Goal: Check status: Check status

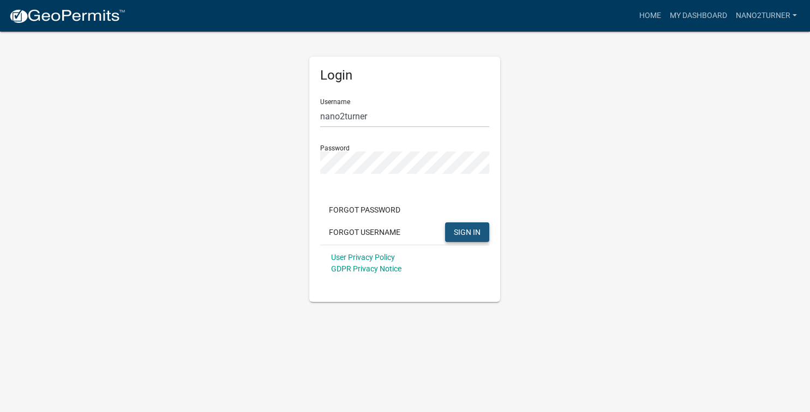
click at [464, 229] on span "SIGN IN" at bounding box center [467, 231] width 27 height 9
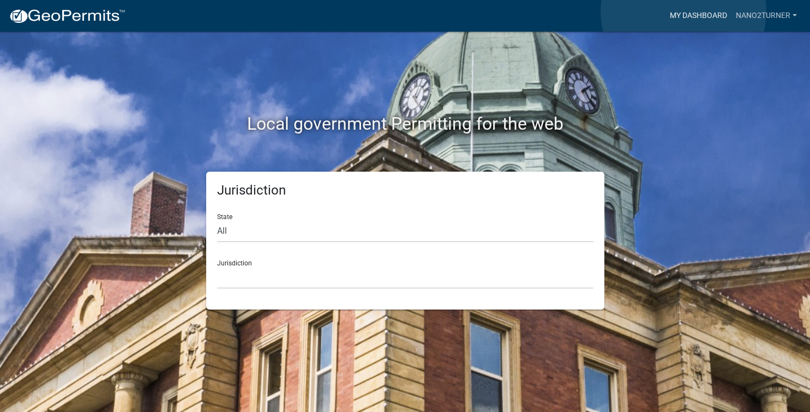
click at [683, 11] on link "My Dashboard" at bounding box center [698, 15] width 66 height 21
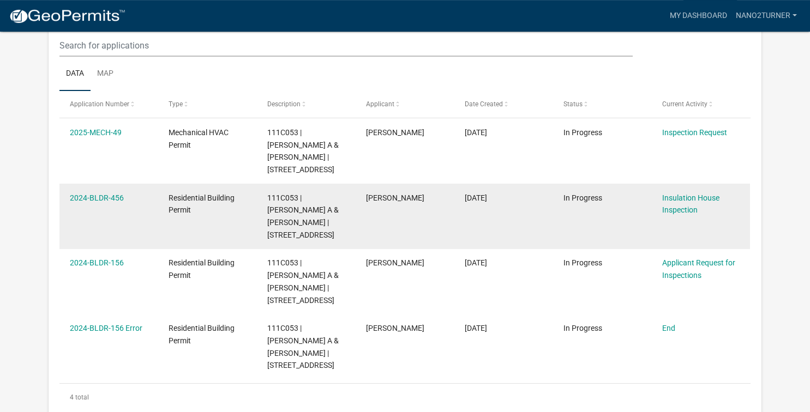
scroll to position [177, 0]
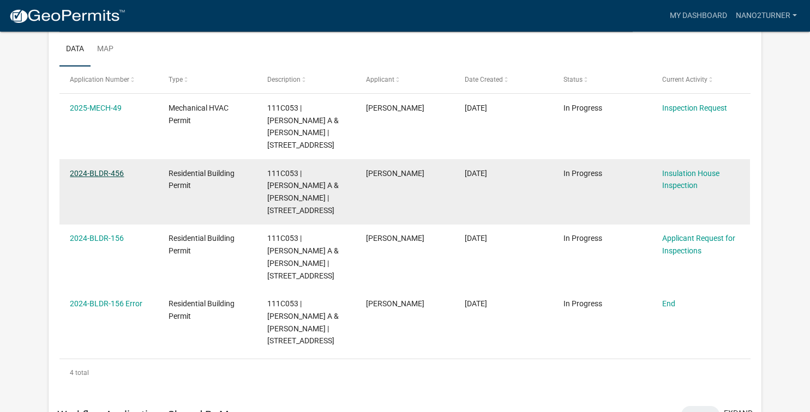
click at [91, 169] on link "2024-BLDR-456" at bounding box center [97, 173] width 54 height 9
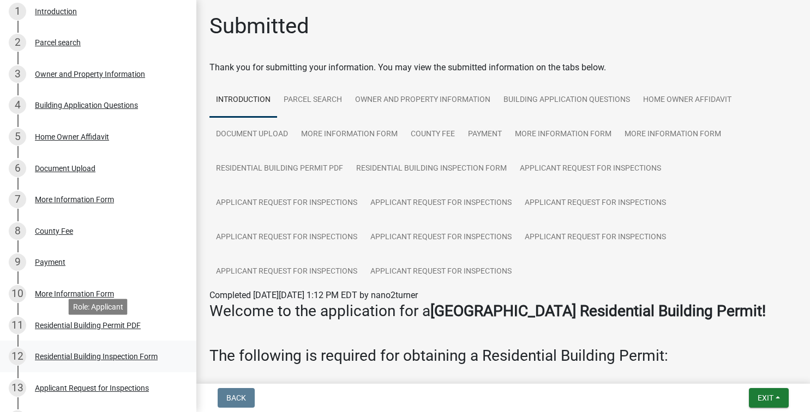
scroll to position [222, 0]
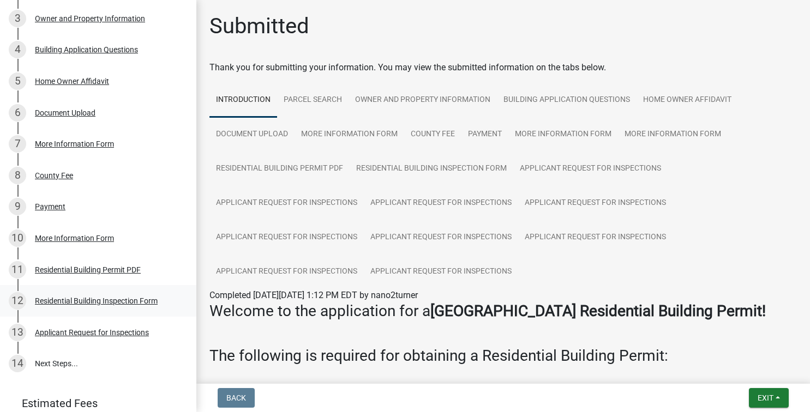
click at [79, 302] on div "Residential Building Inspection Form" at bounding box center [96, 301] width 123 height 8
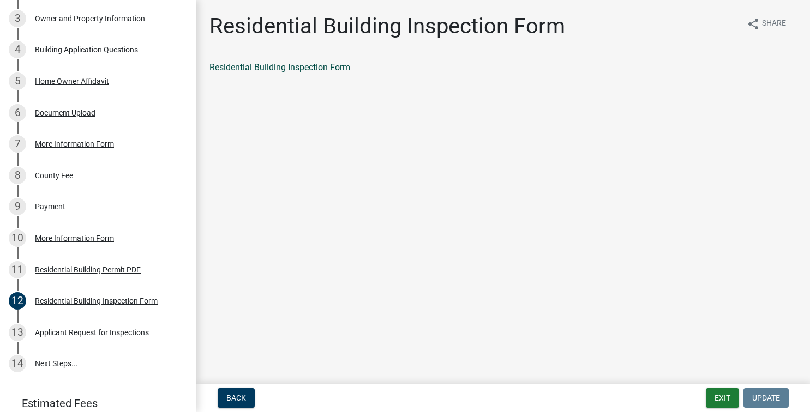
click at [263, 67] on link "Residential Building Inspection Form" at bounding box center [279, 67] width 141 height 10
click at [88, 334] on div "Applicant Request for Inspections" at bounding box center [92, 333] width 114 height 8
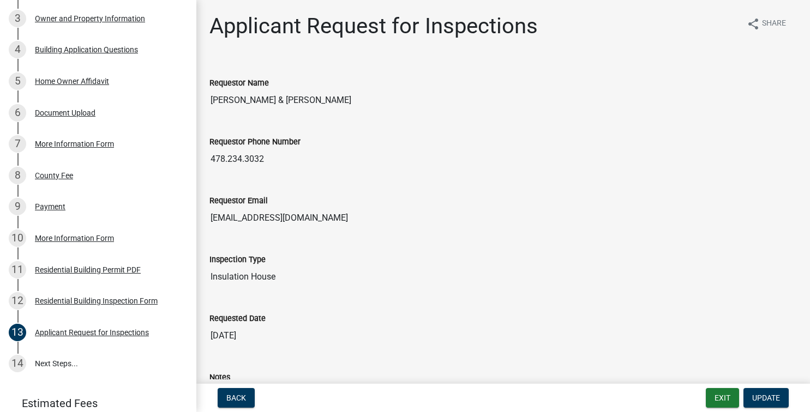
scroll to position [156, 0]
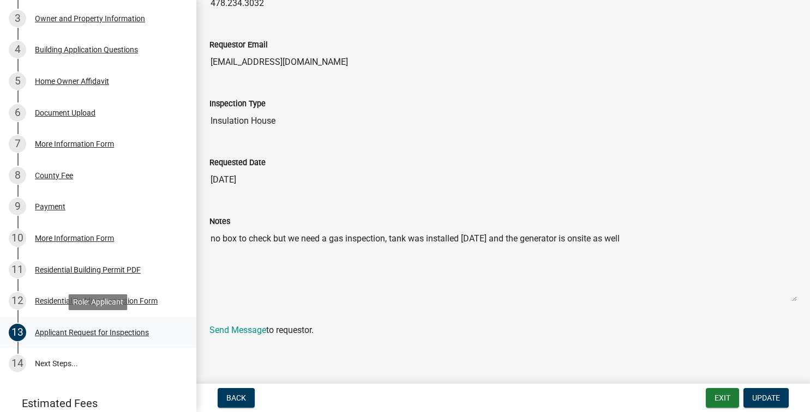
click at [82, 333] on div "Applicant Request for Inspections" at bounding box center [92, 333] width 114 height 8
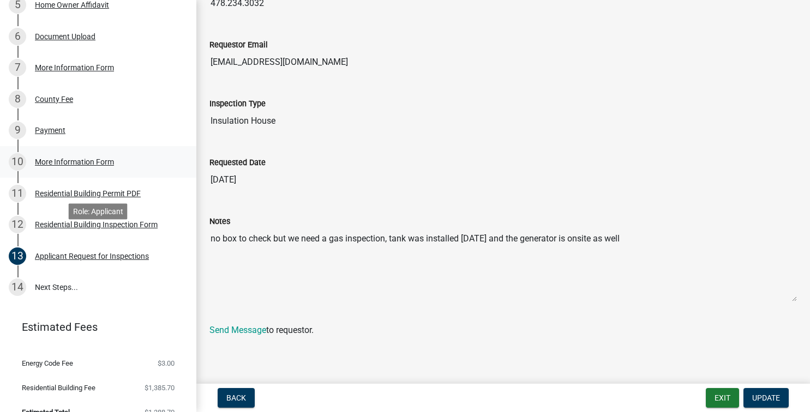
scroll to position [316, 0]
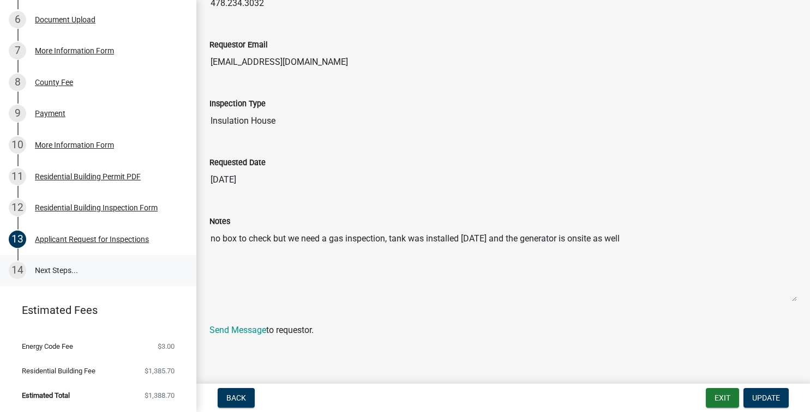
click at [63, 269] on link "14 Next Steps..." at bounding box center [98, 271] width 196 height 32
click at [86, 239] on div "Applicant Request for Inspections" at bounding box center [92, 240] width 114 height 8
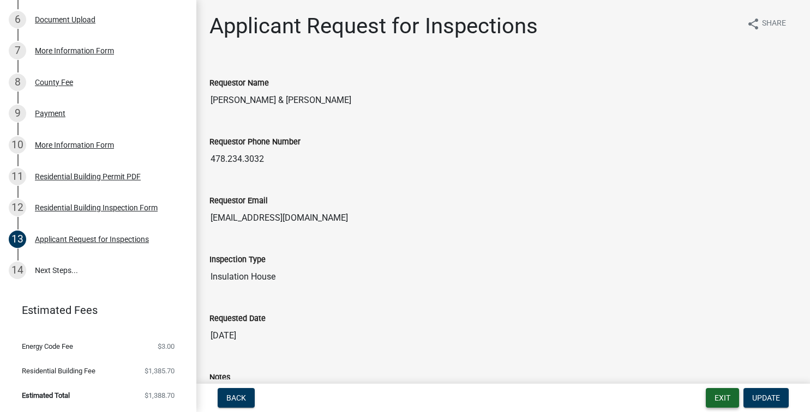
click at [723, 402] on button "Exit" at bounding box center [722, 398] width 33 height 20
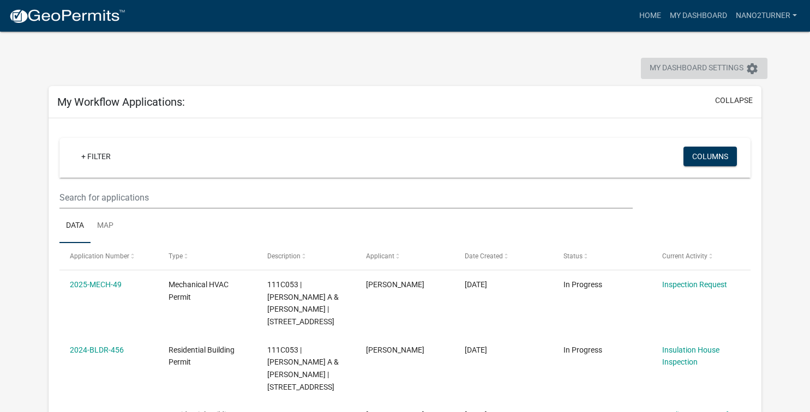
click at [708, 72] on span "My Dashboard Settings" at bounding box center [696, 68] width 94 height 13
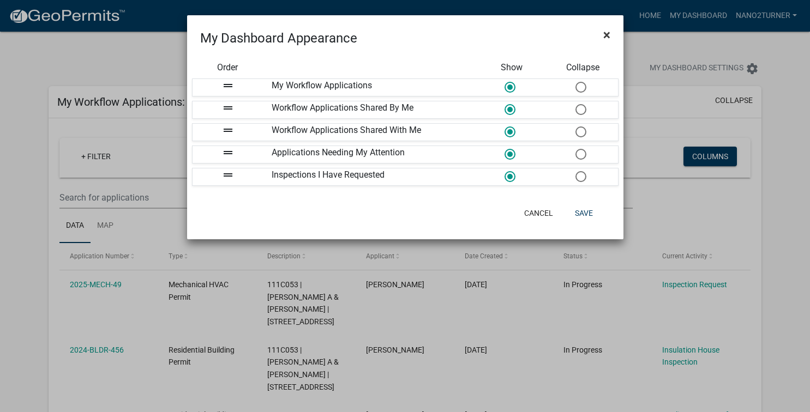
click at [607, 34] on span "×" at bounding box center [606, 34] width 7 height 15
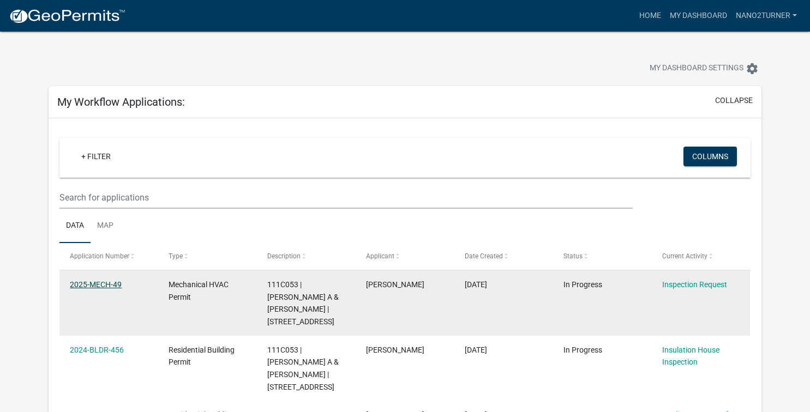
click at [84, 284] on link "2025-MECH-49" at bounding box center [96, 284] width 52 height 9
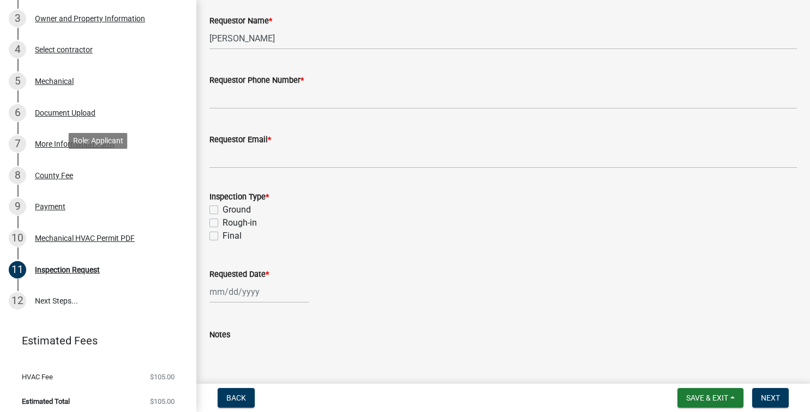
scroll to position [228, 0]
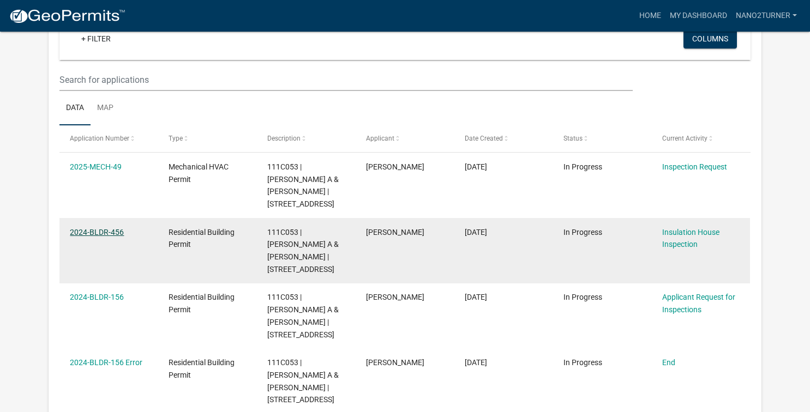
scroll to position [99, 0]
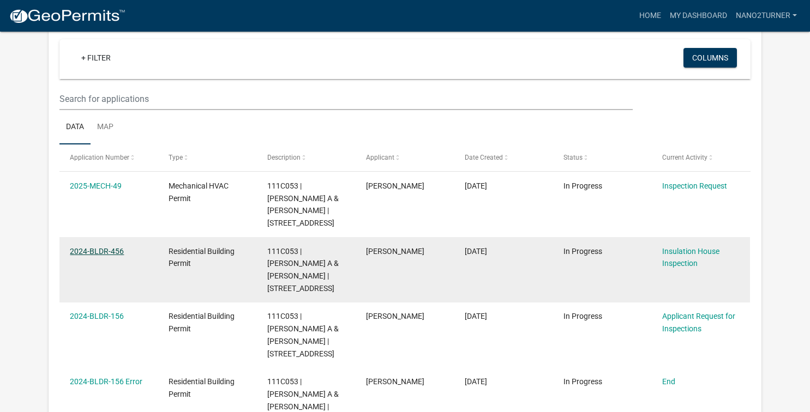
click at [98, 247] on link "2024-BLDR-456" at bounding box center [97, 251] width 54 height 9
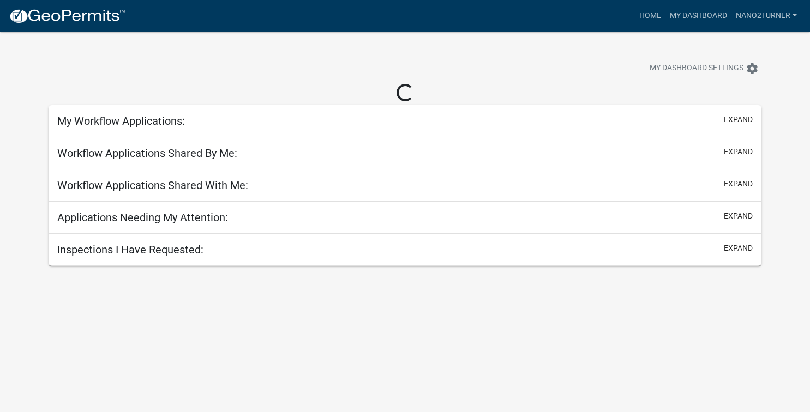
scroll to position [32, 0]
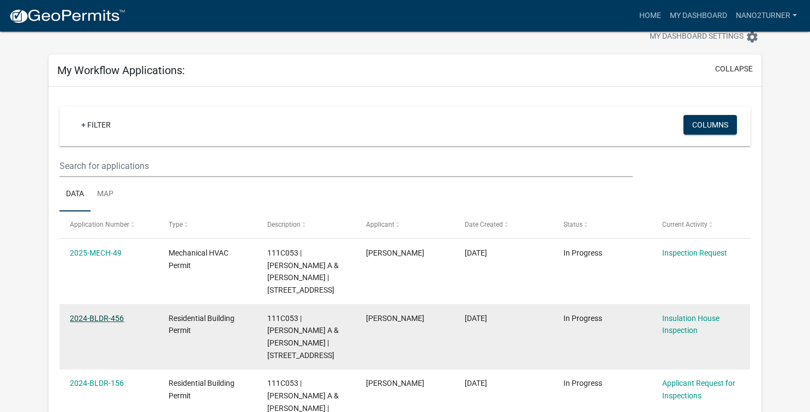
click at [95, 325] on datatable-body-cell "2024-BLDR-456" at bounding box center [108, 336] width 99 height 65
click at [97, 314] on link "2024-BLDR-456" at bounding box center [97, 318] width 54 height 9
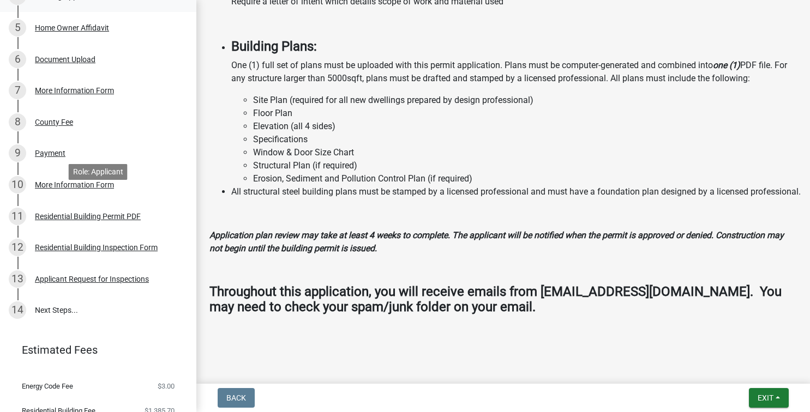
scroll to position [278, 0]
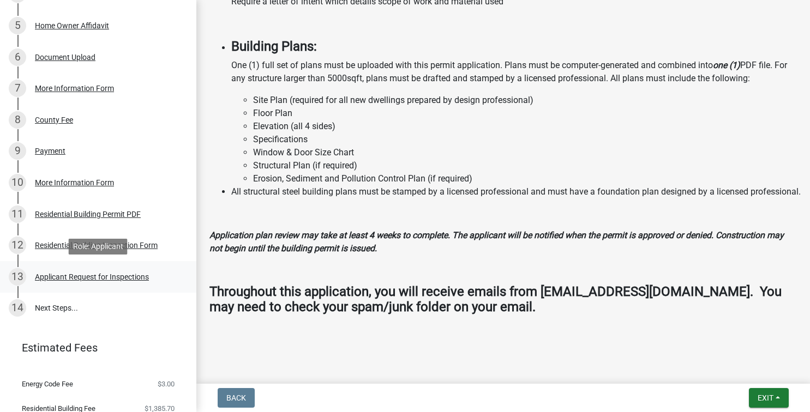
click at [64, 281] on div "Applicant Request for Inspections" at bounding box center [92, 277] width 114 height 8
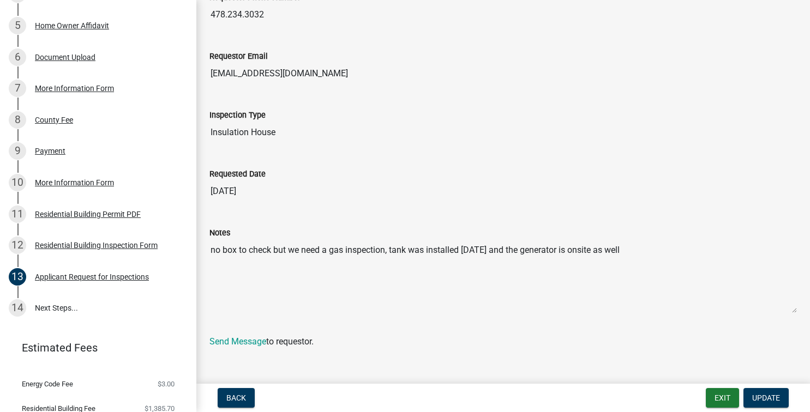
scroll to position [156, 0]
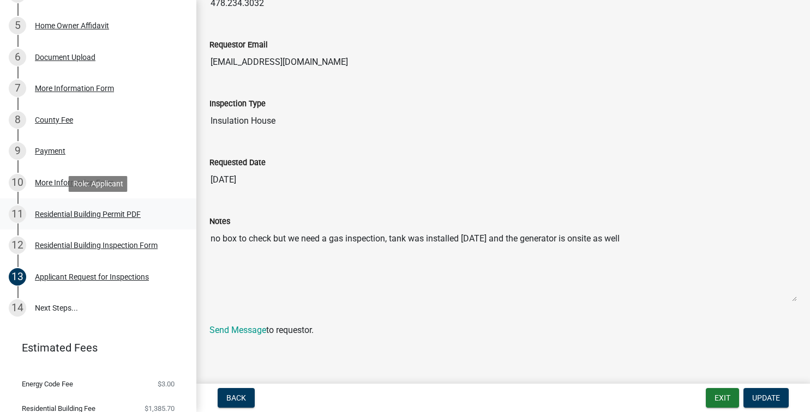
click at [51, 215] on div "Residential Building Permit PDF" at bounding box center [88, 214] width 106 height 8
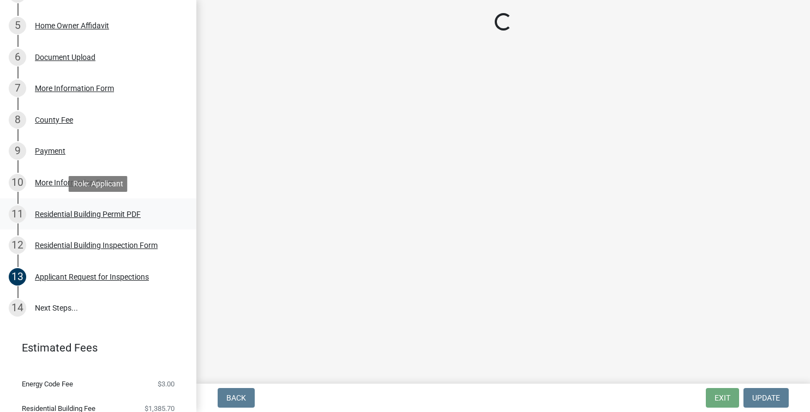
scroll to position [0, 0]
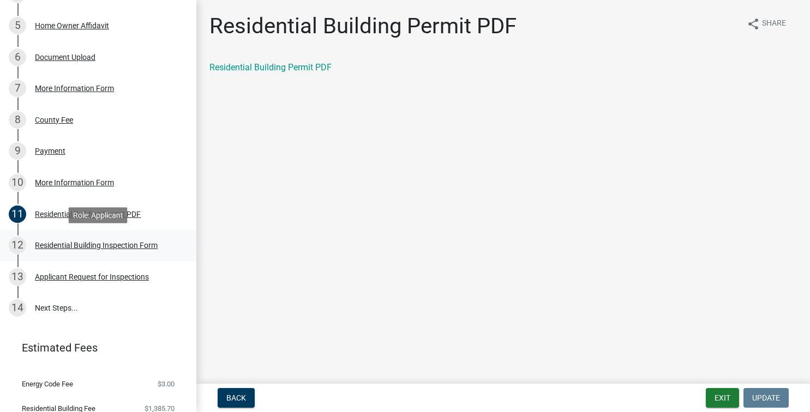
click at [61, 246] on div "Residential Building Inspection Form" at bounding box center [96, 246] width 123 height 8
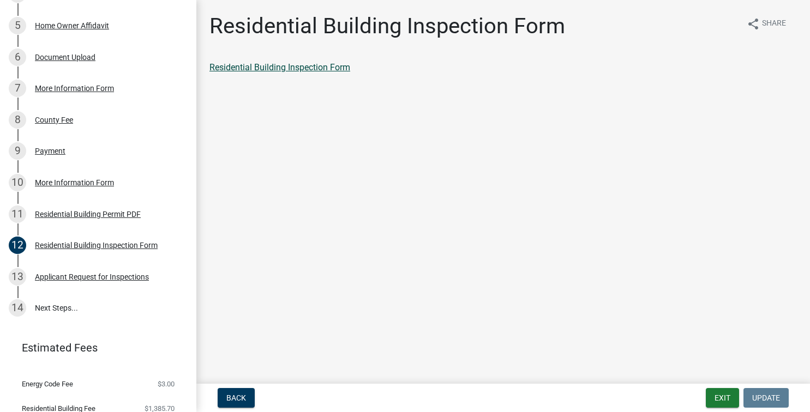
click at [270, 70] on link "Residential Building Inspection Form" at bounding box center [279, 67] width 141 height 10
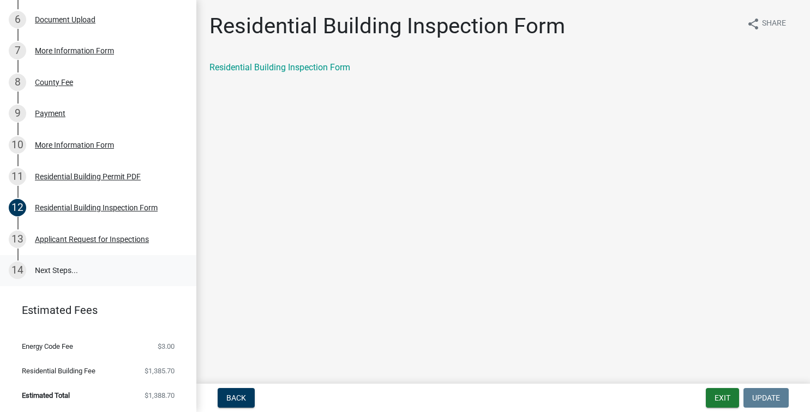
click at [45, 270] on link "14 Next Steps..." at bounding box center [98, 271] width 196 height 32
click at [42, 268] on link "14 Next Steps..." at bounding box center [98, 271] width 196 height 32
click at [50, 239] on div "Applicant Request for Inspections" at bounding box center [92, 240] width 114 height 8
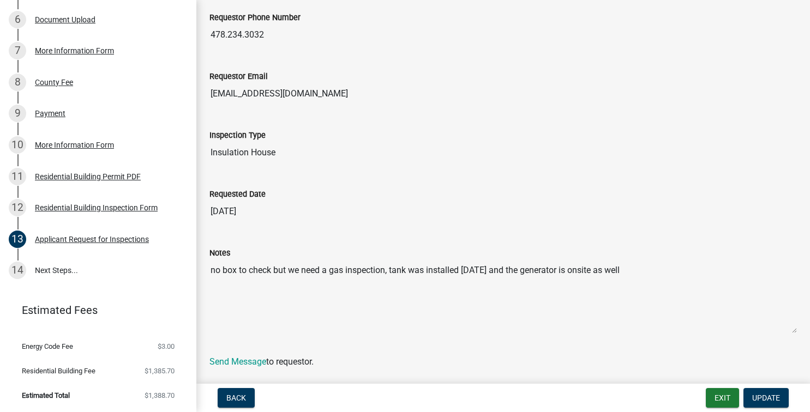
scroll to position [156, 0]
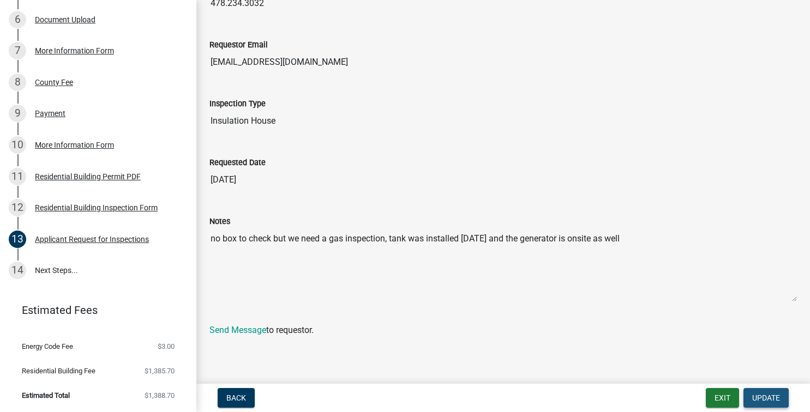
click at [775, 406] on button "Update" at bounding box center [765, 398] width 45 height 20
click at [764, 393] on button "Update" at bounding box center [765, 398] width 45 height 20
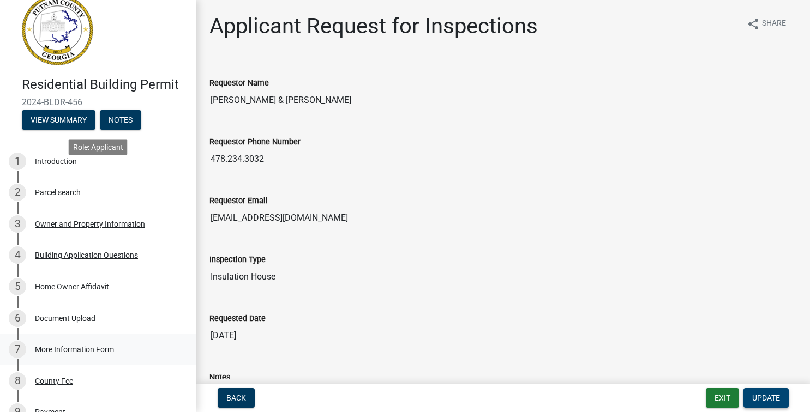
scroll to position [0, 0]
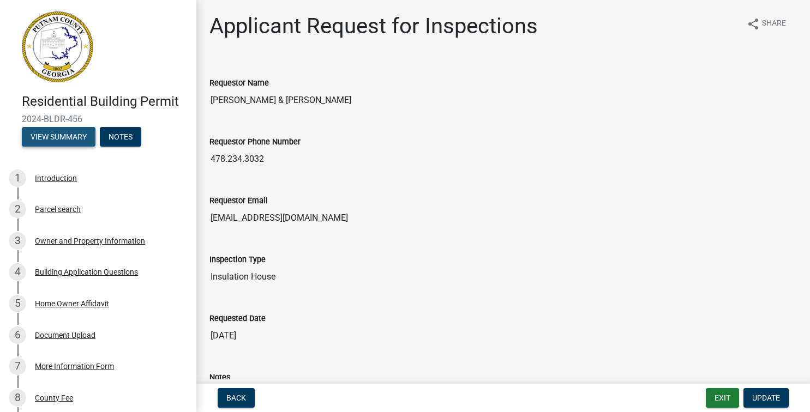
click at [65, 134] on button "View Summary" at bounding box center [59, 137] width 74 height 20
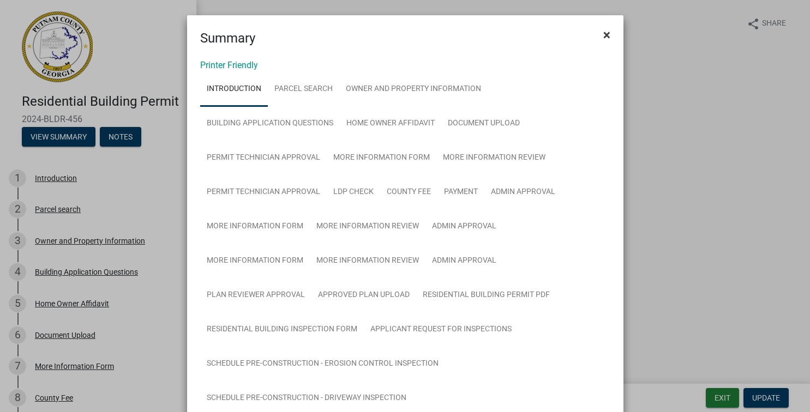
click at [605, 34] on span "×" at bounding box center [606, 34] width 7 height 15
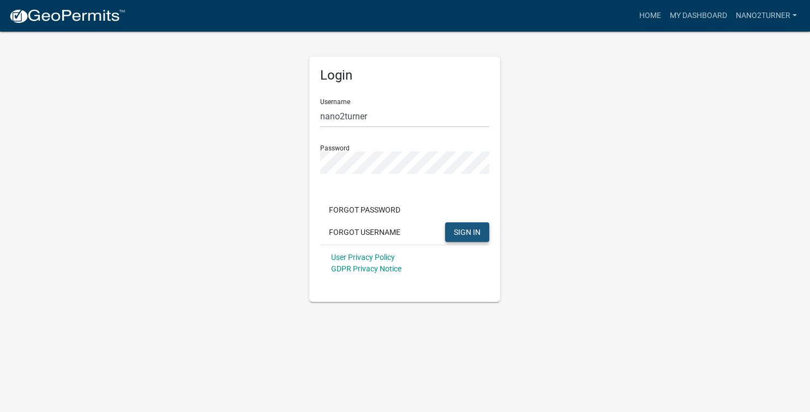
click at [456, 233] on span "SIGN IN" at bounding box center [467, 231] width 27 height 9
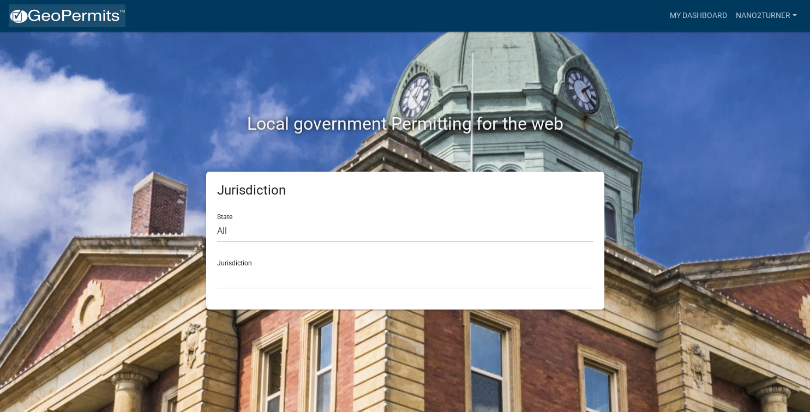
click at [52, 17] on img at bounding box center [67, 16] width 117 height 16
drag, startPoint x: 376, startPoint y: 251, endPoint x: 370, endPoint y: 254, distance: 6.8
click at [371, 253] on form "State All [US_STATE] [US_STATE] [US_STATE] [US_STATE] [US_STATE] [US_STATE] [US…" at bounding box center [405, 247] width 376 height 84
click at [217, 267] on select "[GEOGRAPHIC_DATA], [US_STATE] [GEOGRAPHIC_DATA], [US_STATE][PERSON_NAME][GEOGRA…" at bounding box center [405, 278] width 376 height 22
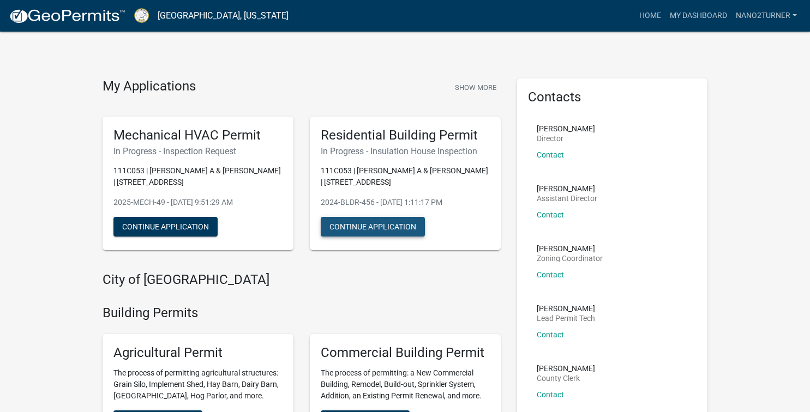
click at [371, 235] on button "Continue Application" at bounding box center [373, 227] width 104 height 20
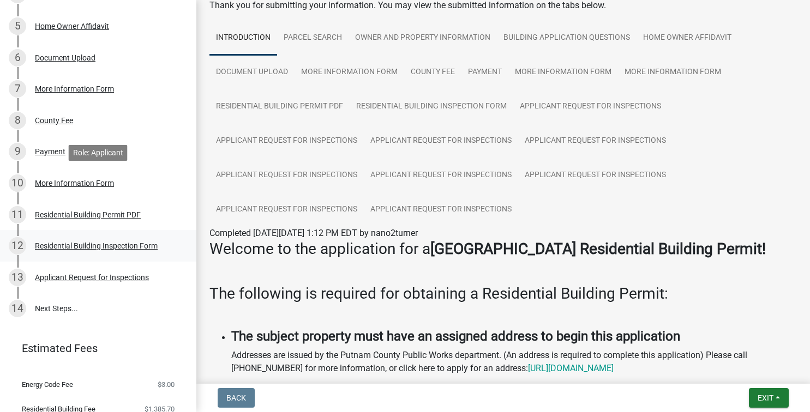
scroll to position [278, 0]
click at [81, 279] on div "Applicant Request for Inspections" at bounding box center [92, 277] width 114 height 8
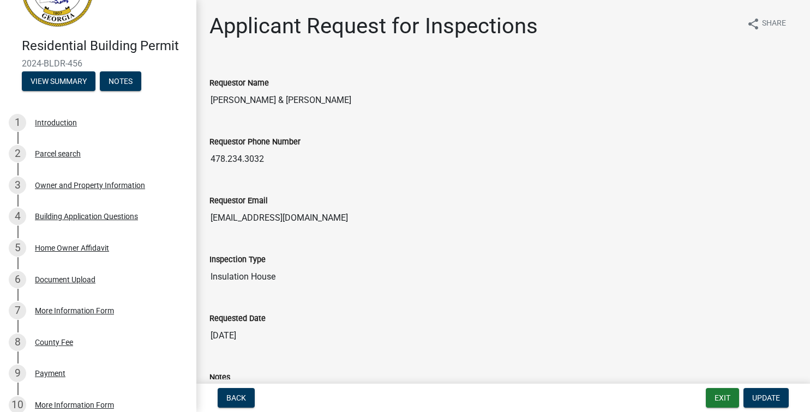
scroll to position [0, 0]
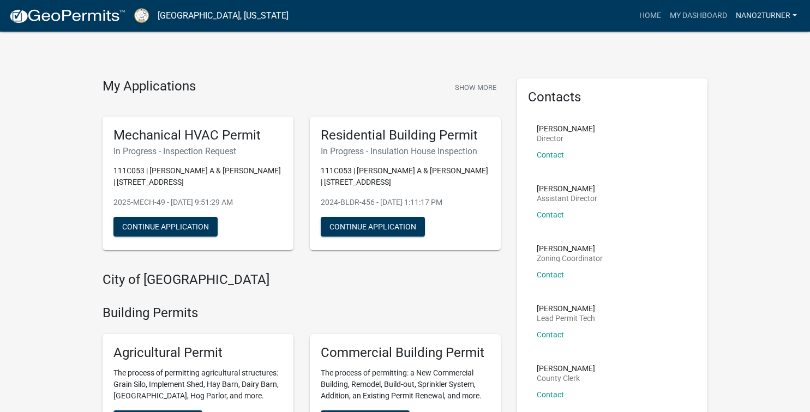
click at [779, 19] on link "nano2turner" at bounding box center [766, 15] width 70 height 21
click at [106, 15] on img at bounding box center [67, 16] width 117 height 16
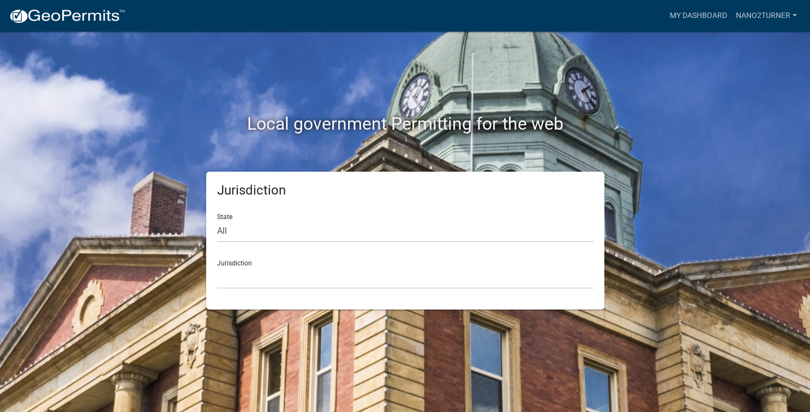
click at [402, 83] on div "Local government Permitting for the web" at bounding box center [405, 102] width 622 height 140
click at [330, 19] on div "My Dashboard nano2turner Account Logout" at bounding box center [467, 15] width 667 height 21
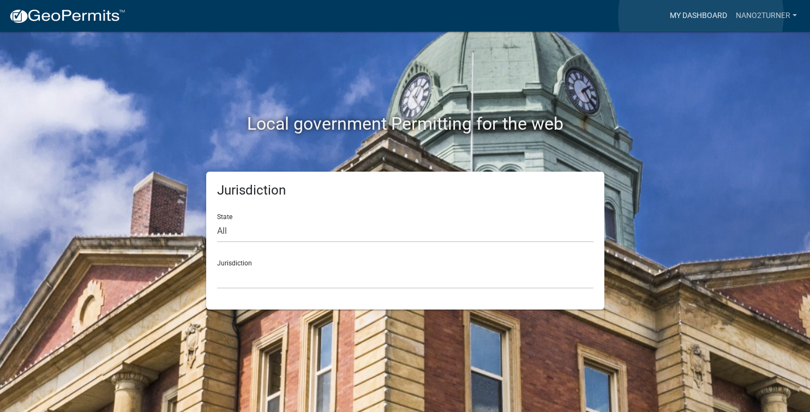
click at [701, 16] on link "My Dashboard" at bounding box center [698, 15] width 66 height 21
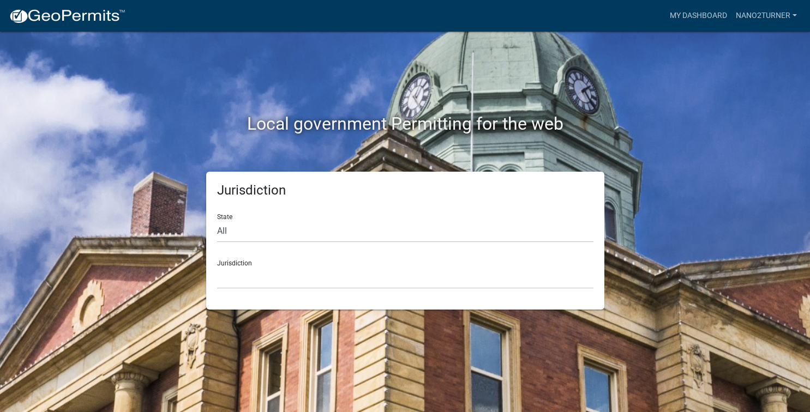
click at [114, 109] on div "Local government Permitting for the web" at bounding box center [405, 102] width 622 height 140
click at [71, 17] on img at bounding box center [67, 16] width 117 height 16
click at [736, 15] on link "nano2turner" at bounding box center [766, 15] width 70 height 21
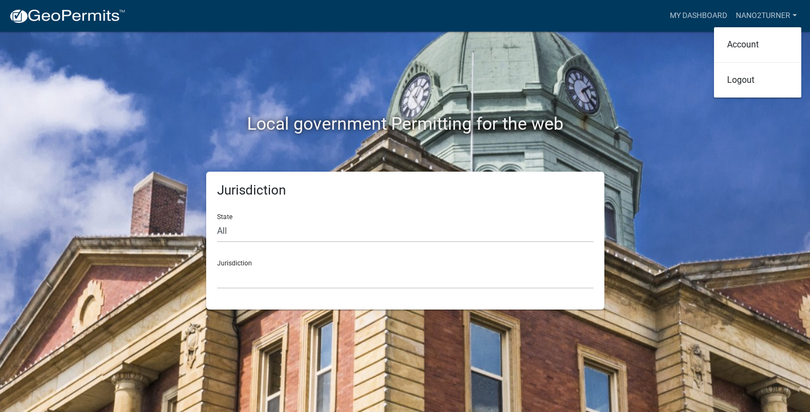
drag, startPoint x: 618, startPoint y: 74, endPoint x: 630, endPoint y: 54, distance: 23.5
click at [618, 73] on div "Local government Permitting for the web" at bounding box center [405, 102] width 622 height 140
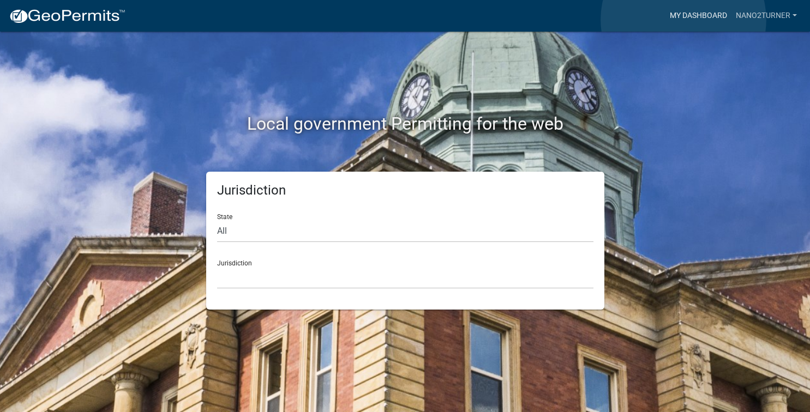
click at [683, 20] on link "My Dashboard" at bounding box center [698, 15] width 66 height 21
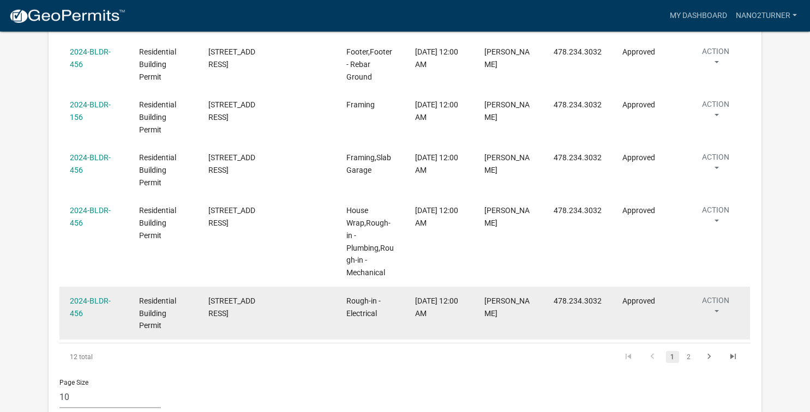
scroll to position [1862, 0]
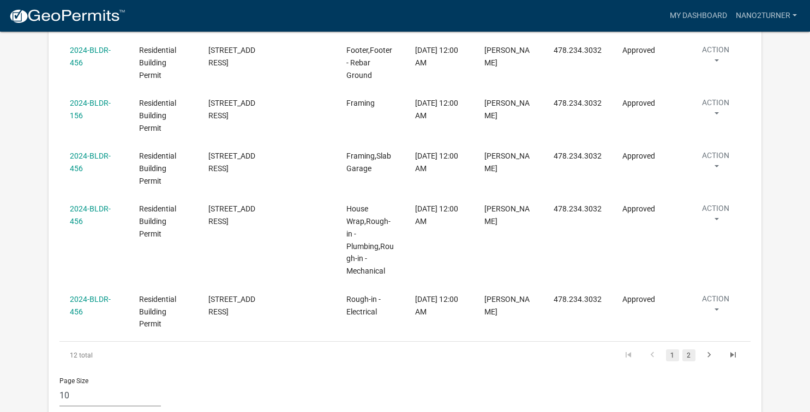
click at [685, 350] on link "2" at bounding box center [688, 356] width 13 height 12
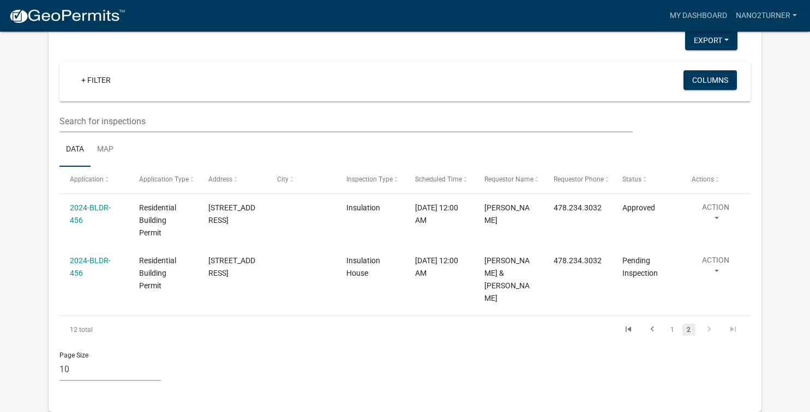
scroll to position [1055, 0]
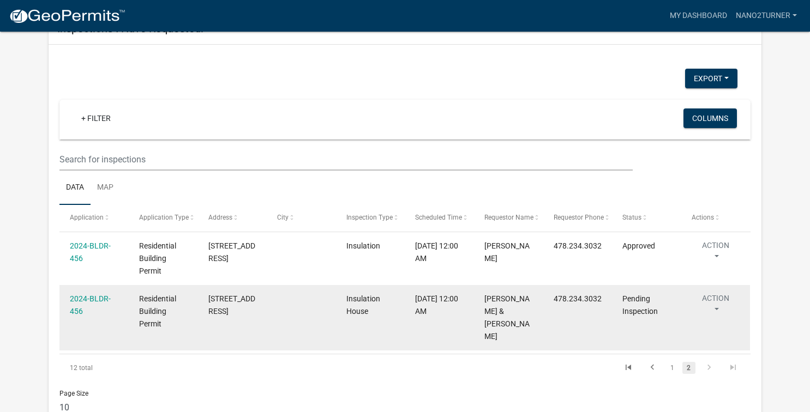
click at [718, 293] on button "Action" at bounding box center [715, 306] width 48 height 27
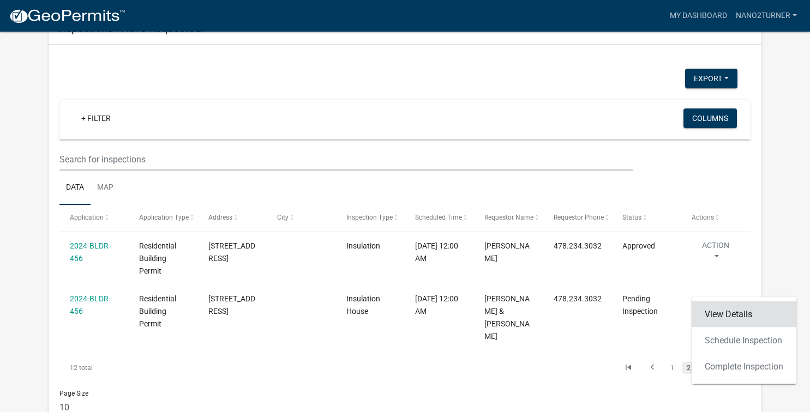
click at [716, 312] on link "View Details" at bounding box center [743, 315] width 105 height 26
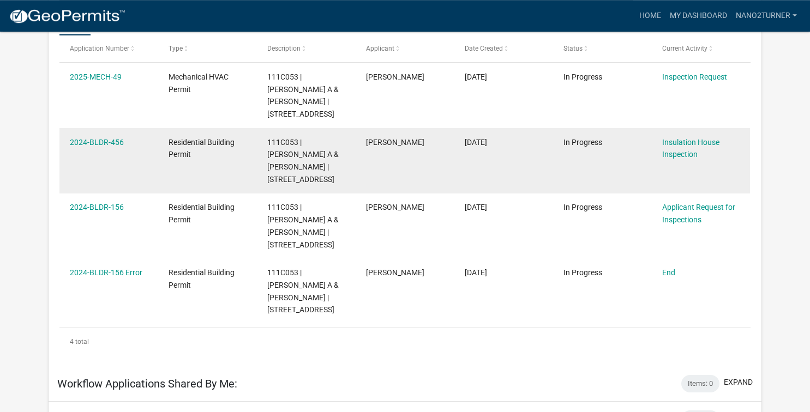
scroll to position [236, 0]
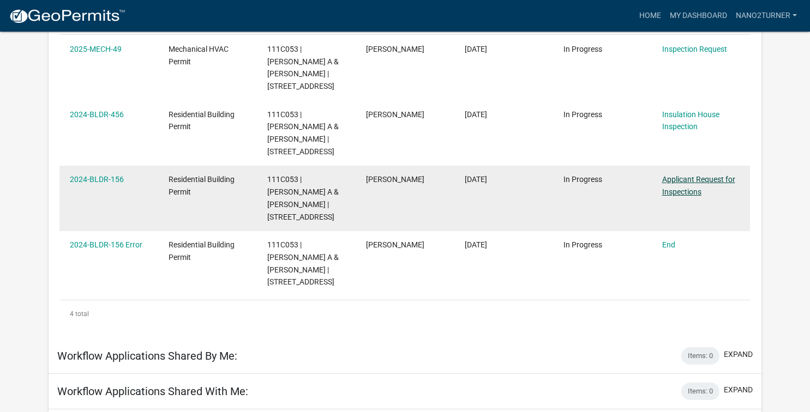
click at [682, 175] on link "Applicant Request for Inspections" at bounding box center [698, 185] width 73 height 21
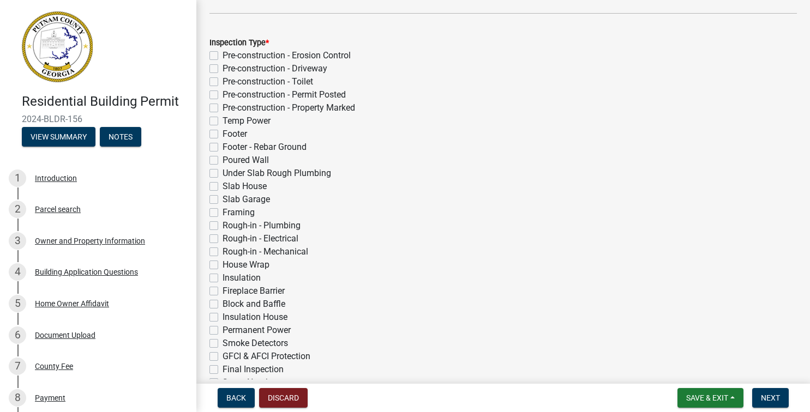
scroll to position [192, 0]
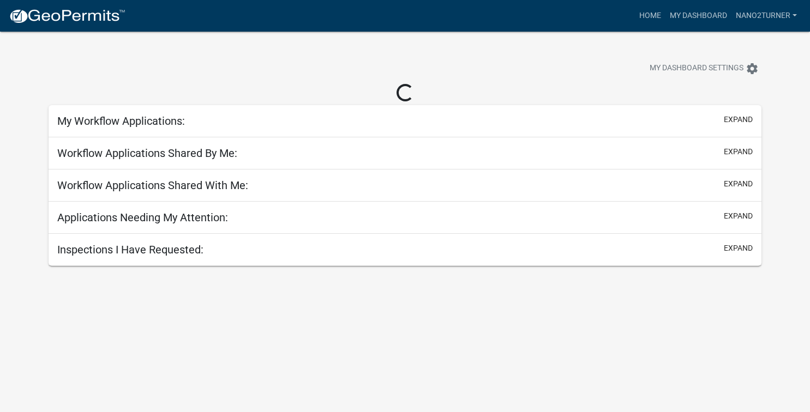
scroll to position [32, 0]
